Goal: Information Seeking & Learning: Learn about a topic

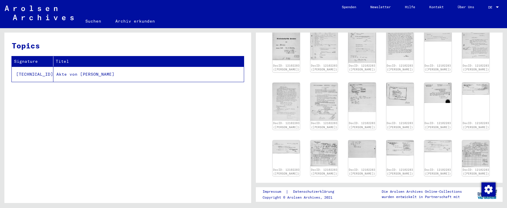
scroll to position [129, 0]
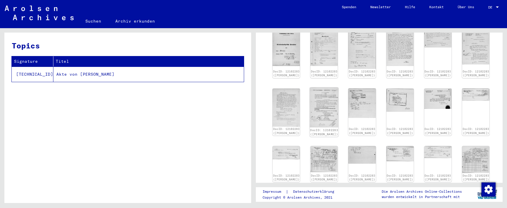
click at [325, 105] on img at bounding box center [324, 107] width 29 height 40
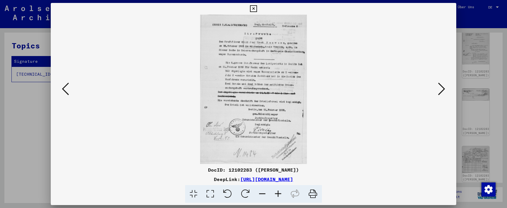
click at [257, 8] on icon at bounding box center [253, 8] width 7 height 7
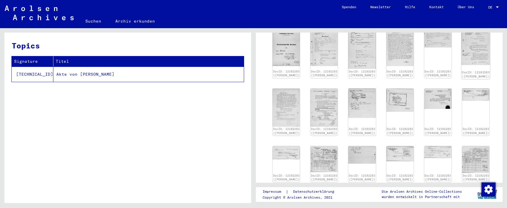
click at [474, 56] on img at bounding box center [476, 45] width 29 height 39
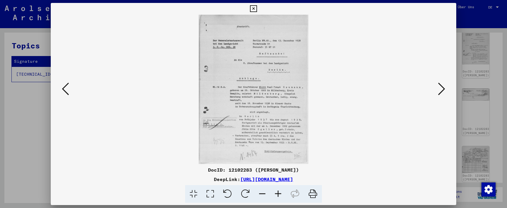
click at [257, 9] on icon at bounding box center [253, 8] width 7 height 7
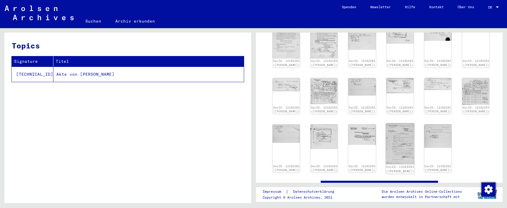
scroll to position [201, 0]
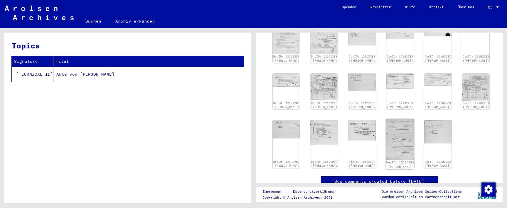
click at [407, 133] on img at bounding box center [400, 139] width 29 height 41
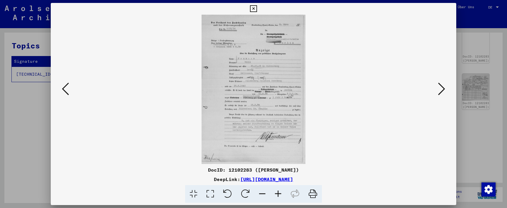
click at [257, 10] on icon at bounding box center [253, 8] width 7 height 7
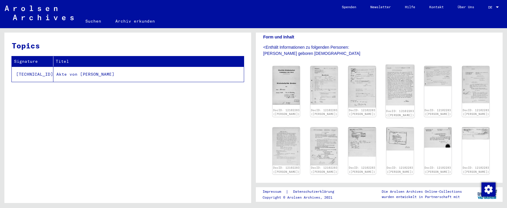
scroll to position [231, 0]
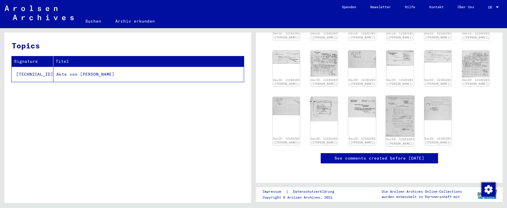
click at [401, 107] on img at bounding box center [400, 116] width 29 height 41
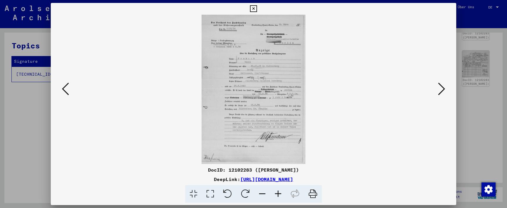
click at [280, 191] on icon at bounding box center [278, 194] width 16 height 18
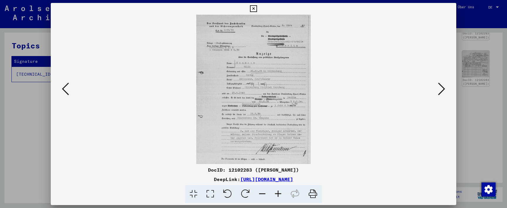
click at [280, 191] on icon at bounding box center [278, 194] width 16 height 18
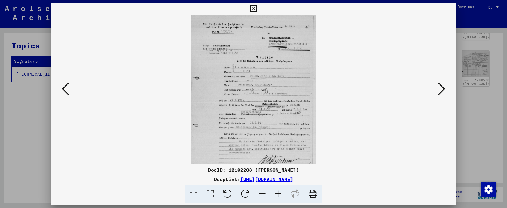
click at [280, 191] on icon at bounding box center [278, 194] width 16 height 18
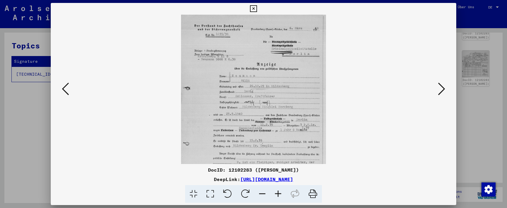
click at [280, 191] on icon at bounding box center [278, 194] width 16 height 18
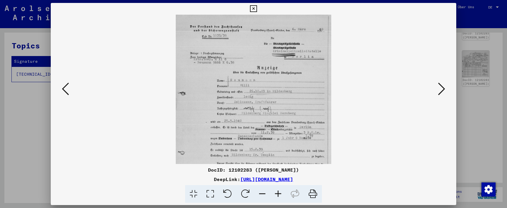
click at [280, 191] on icon at bounding box center [278, 194] width 16 height 18
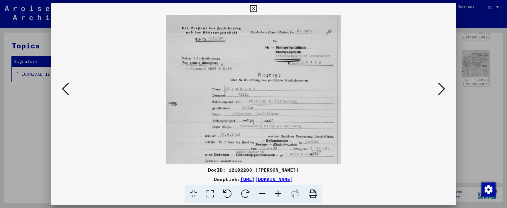
click at [280, 191] on icon at bounding box center [278, 194] width 16 height 18
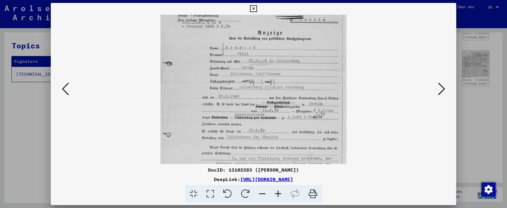
drag, startPoint x: 291, startPoint y: 121, endPoint x: 293, endPoint y: 75, distance: 46.1
click at [67, 90] on icon at bounding box center [65, 89] width 7 height 14
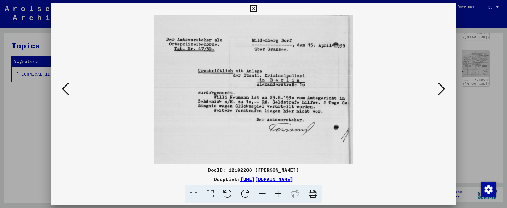
scroll to position [0, 0]
click at [67, 90] on icon at bounding box center [65, 89] width 7 height 14
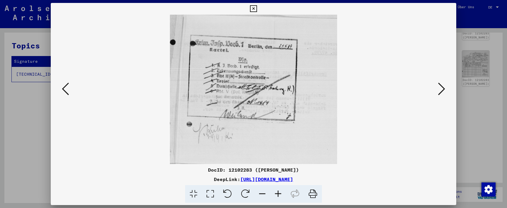
click at [67, 90] on icon at bounding box center [65, 89] width 7 height 14
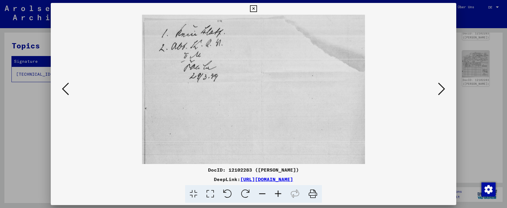
click at [67, 90] on icon at bounding box center [65, 89] width 7 height 14
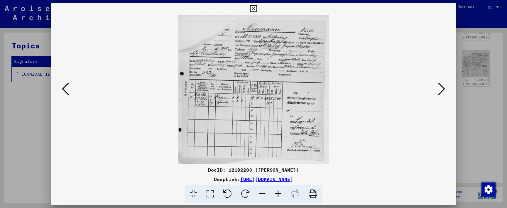
click at [67, 90] on icon at bounding box center [65, 89] width 7 height 14
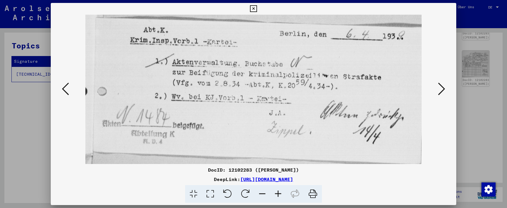
click at [67, 90] on icon at bounding box center [65, 89] width 7 height 14
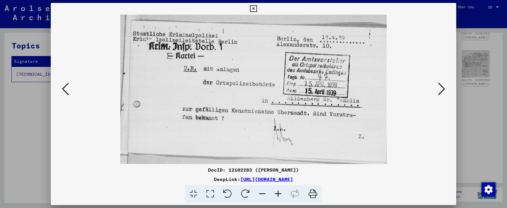
click at [67, 90] on icon at bounding box center [65, 89] width 7 height 14
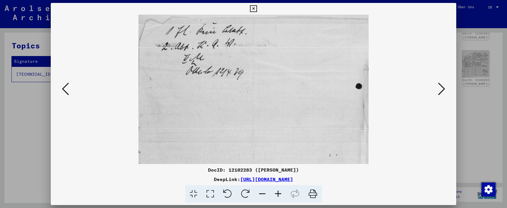
click at [67, 90] on icon at bounding box center [65, 89] width 7 height 14
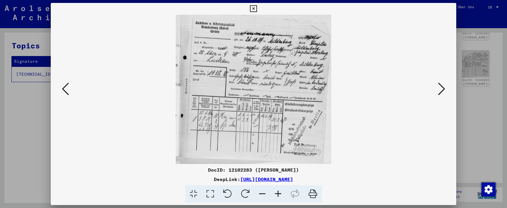
click at [67, 90] on icon at bounding box center [65, 89] width 7 height 14
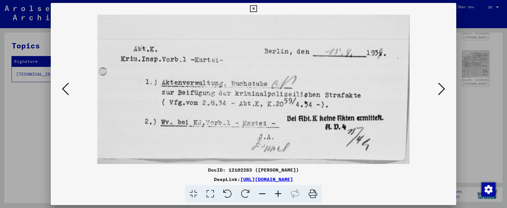
click at [67, 90] on icon at bounding box center [65, 89] width 7 height 14
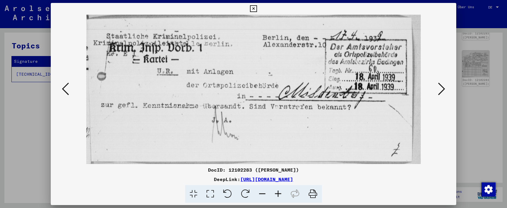
click at [67, 90] on icon at bounding box center [65, 89] width 7 height 14
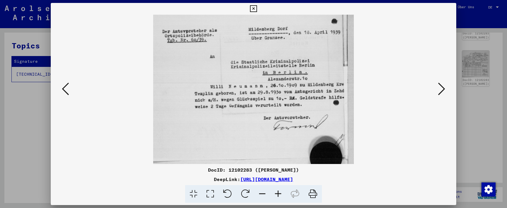
click at [63, 90] on icon at bounding box center [65, 89] width 7 height 14
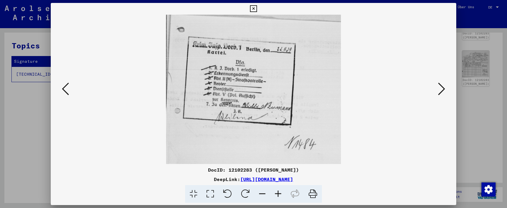
click at [63, 90] on icon at bounding box center [65, 89] width 7 height 14
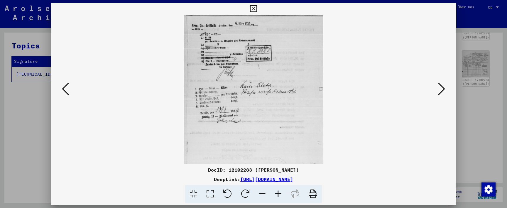
click at [63, 90] on icon at bounding box center [65, 89] width 7 height 14
